Goal: Information Seeking & Learning: Learn about a topic

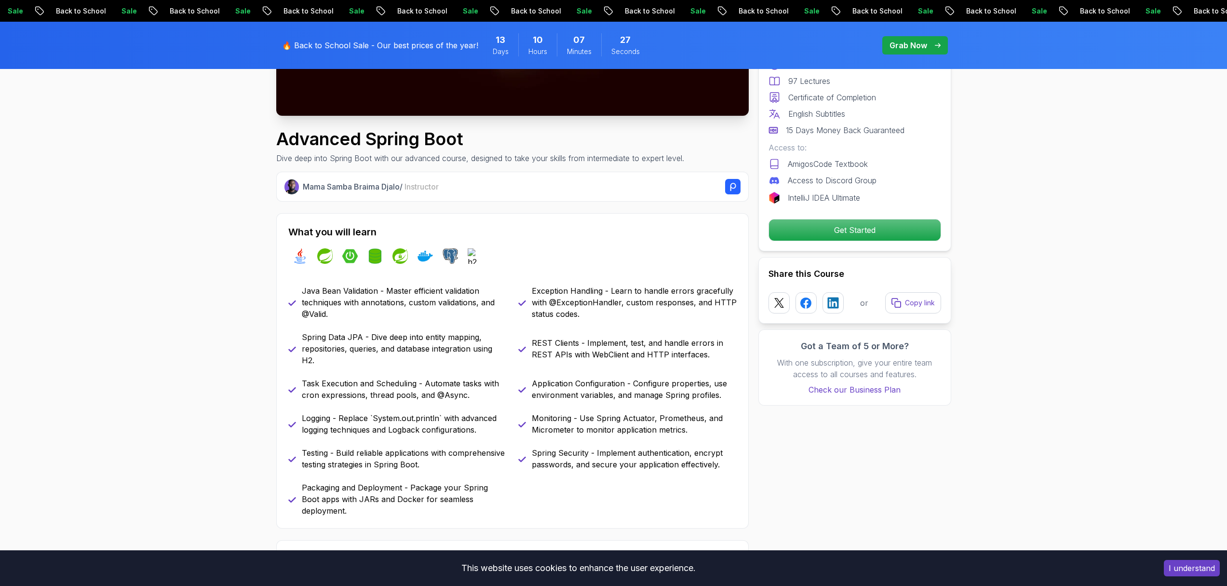
scroll to position [277, 0]
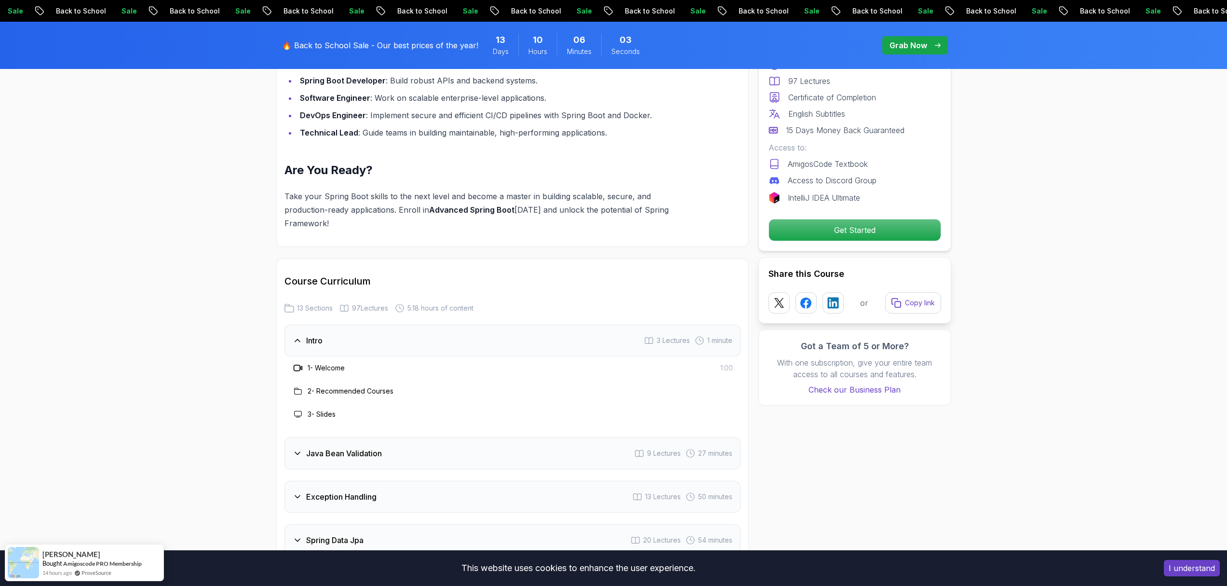
scroll to position [1217, 0]
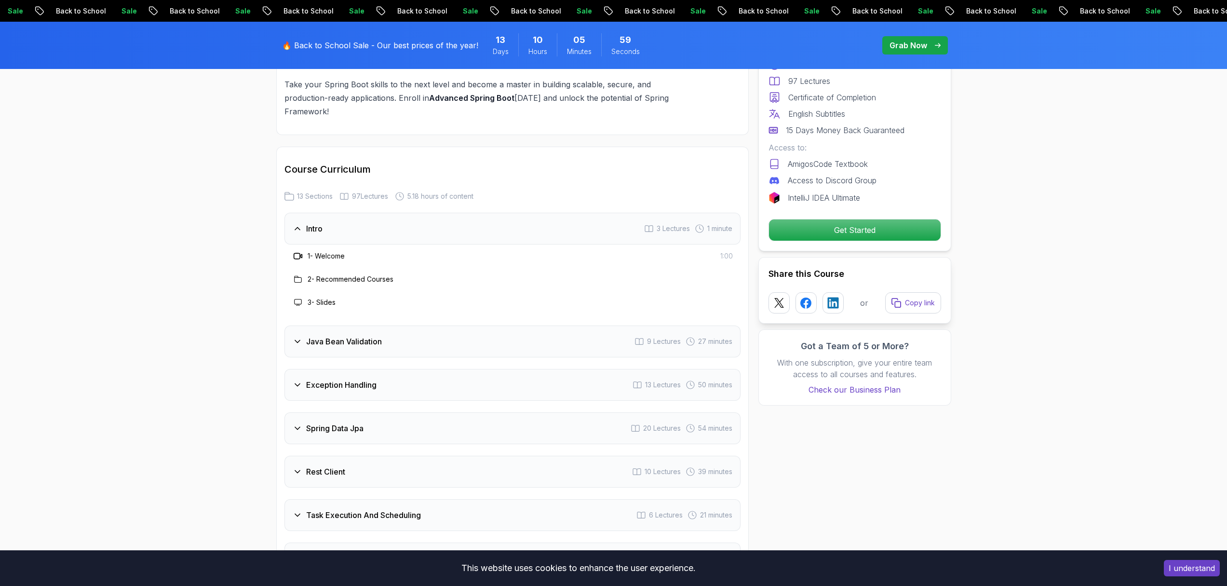
click at [377, 274] on h3 "2 - Recommended Courses" at bounding box center [351, 279] width 86 height 10
click at [335, 291] on div "3 - Slides" at bounding box center [512, 302] width 456 height 23
click at [298, 251] on icon at bounding box center [298, 256] width 10 height 10
click at [345, 251] on h3 "1 - Welcome" at bounding box center [326, 256] width 37 height 10
click at [717, 224] on span "1 minute" at bounding box center [719, 229] width 25 height 10
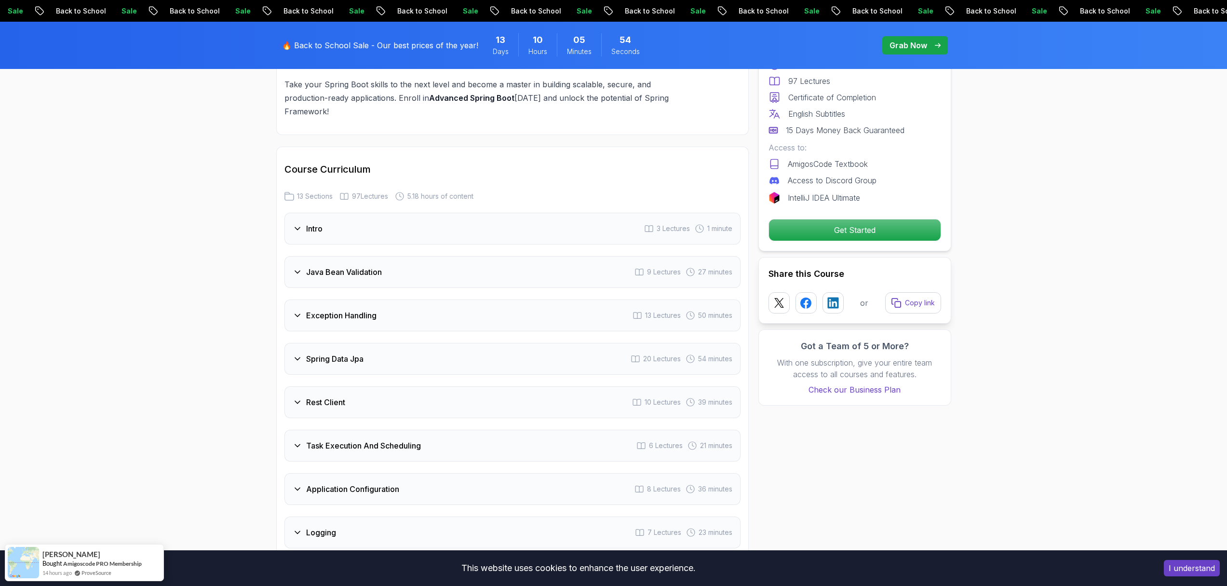
click at [714, 267] on span "27 minutes" at bounding box center [715, 272] width 34 height 10
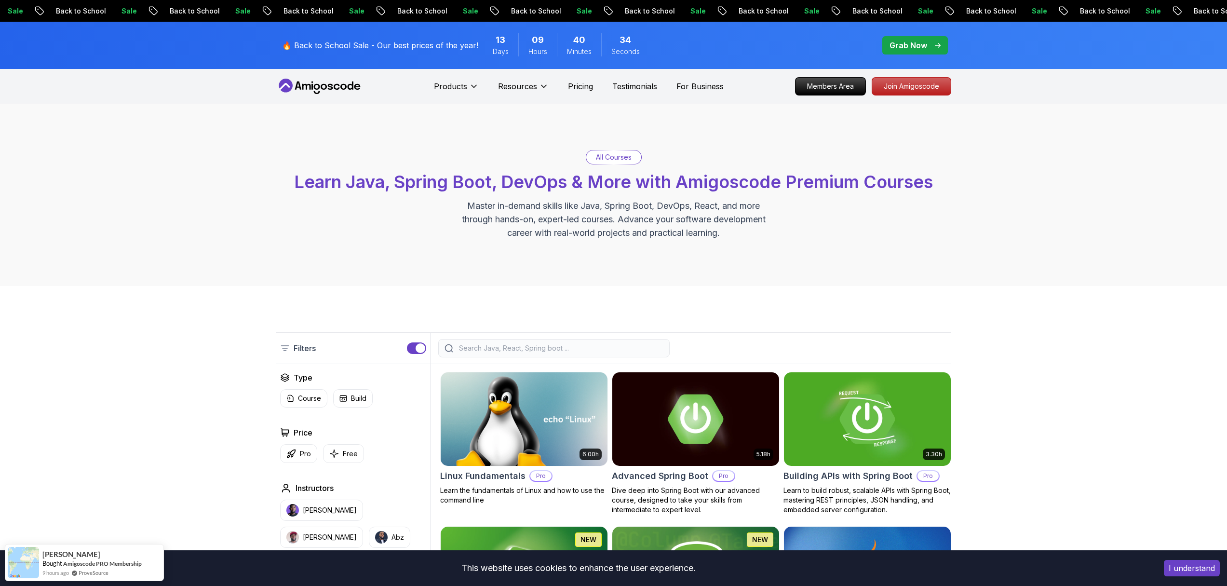
click at [619, 121] on div "All Courses Learn Java, Spring Boot, DevOps & More with Amigoscode Premium Cour…" at bounding box center [613, 195] width 1227 height 182
click at [643, 87] on p "Testimonials" at bounding box center [634, 86] width 45 height 12
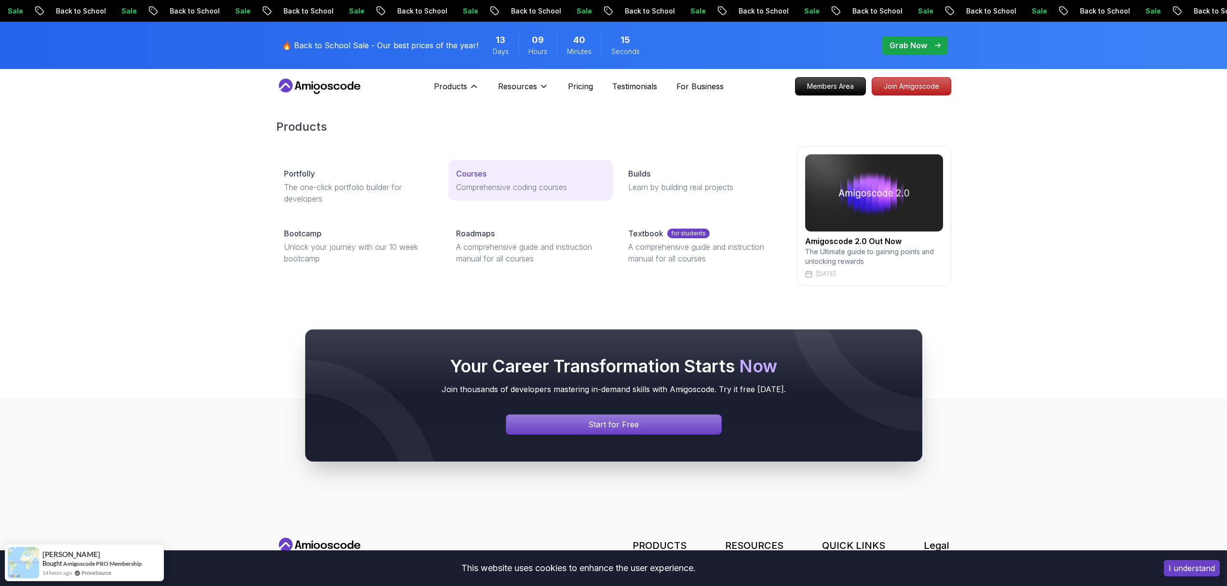
click at [476, 175] on p "Courses" at bounding box center [471, 174] width 30 height 12
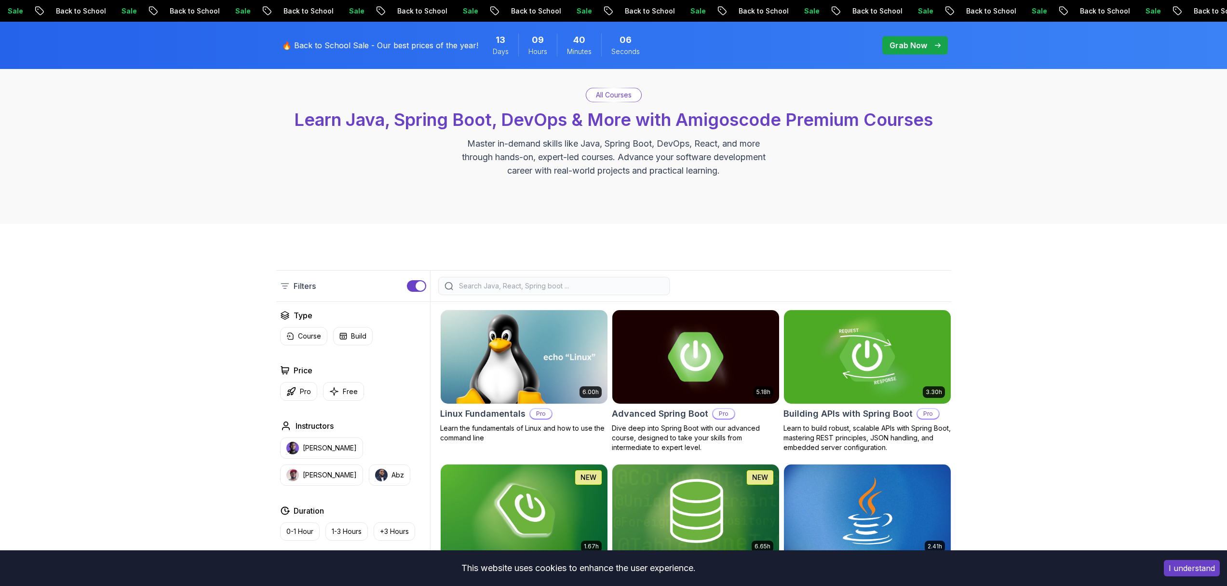
scroll to position [134, 0]
